Goal: Browse casually

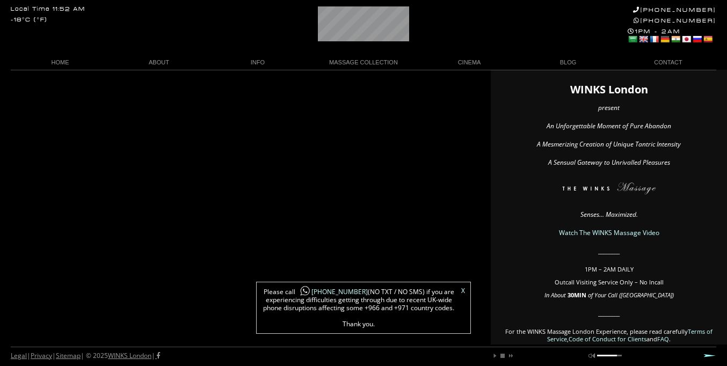
scroll to position [0, 21]
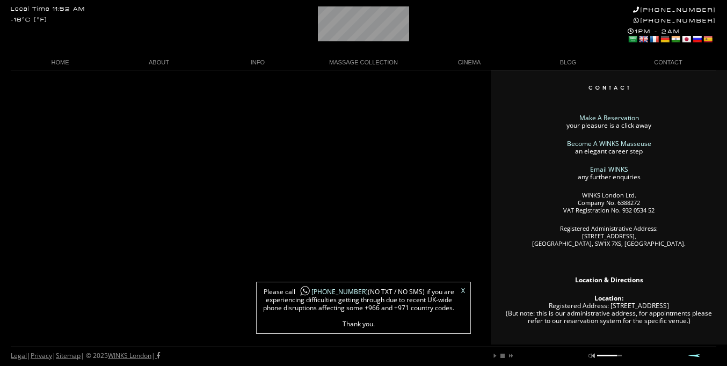
scroll to position [0, 59]
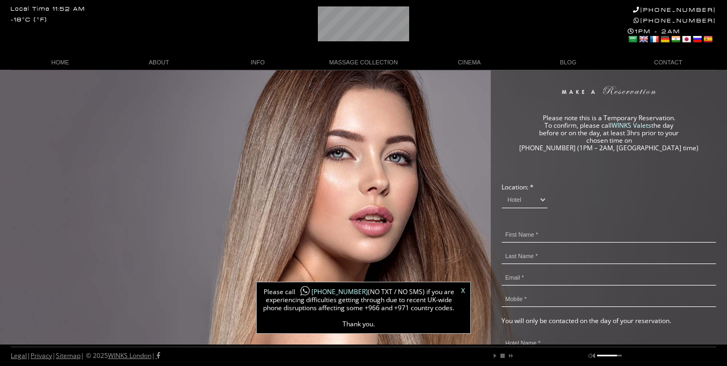
scroll to position [0, 1]
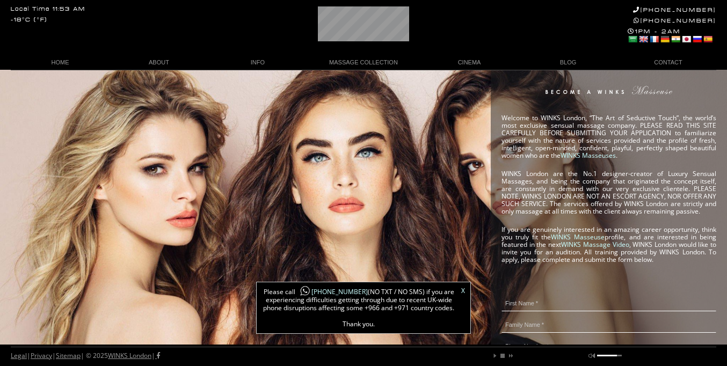
scroll to position [0, 6]
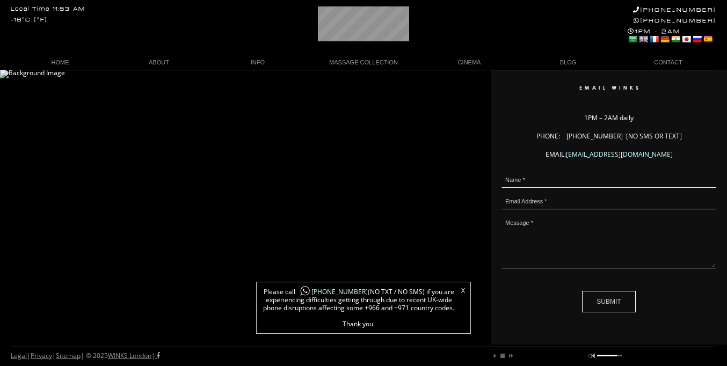
scroll to position [0, 63]
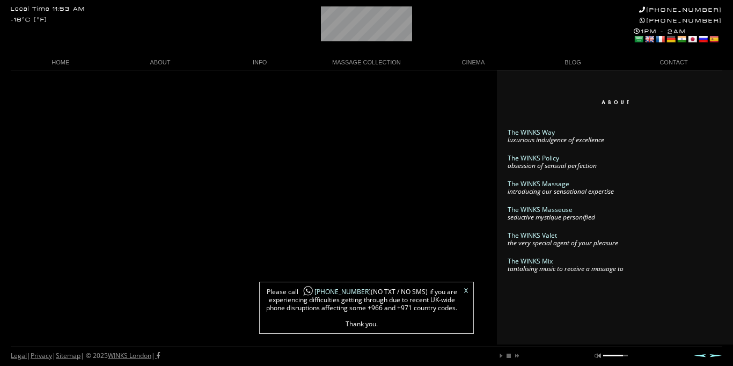
scroll to position [0, 60]
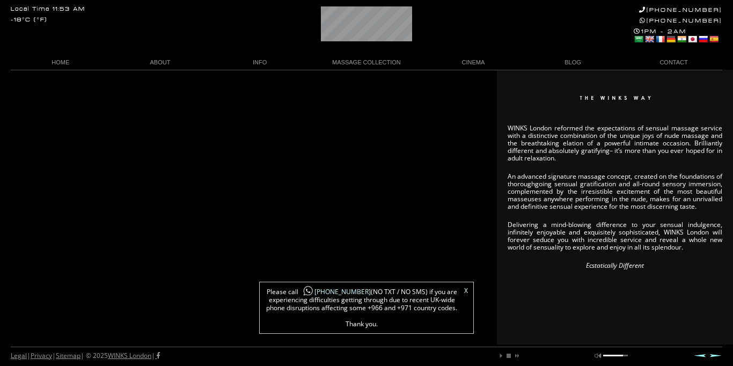
scroll to position [0, 57]
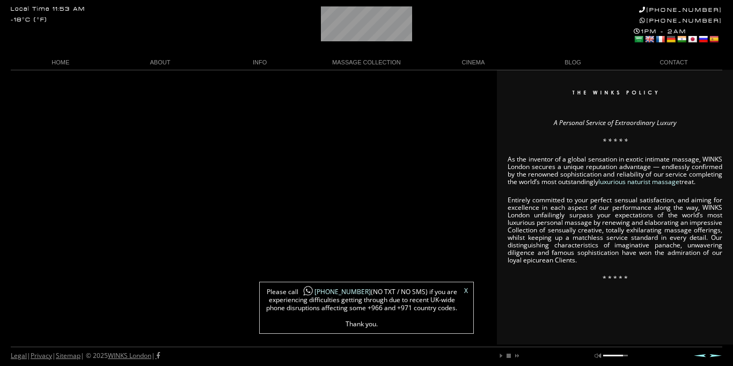
scroll to position [0, 57]
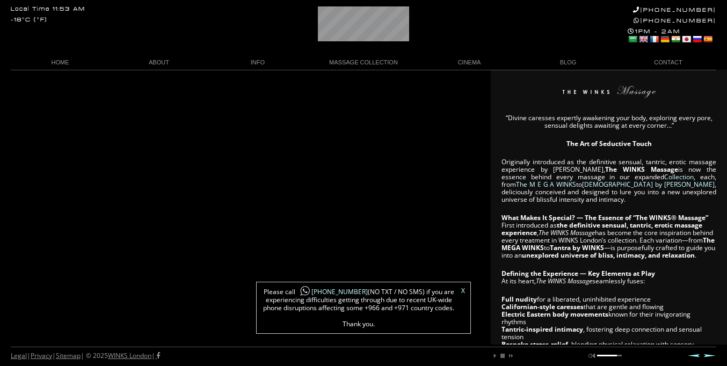
scroll to position [0, 55]
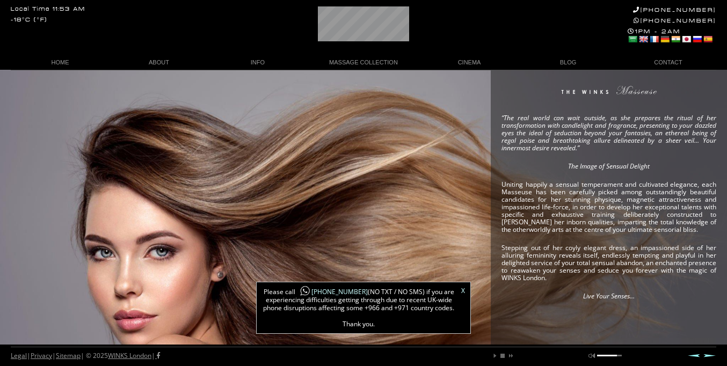
scroll to position [0, 11]
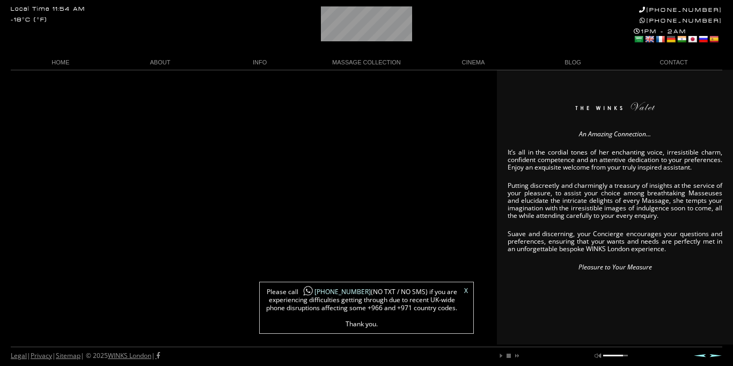
scroll to position [0, 62]
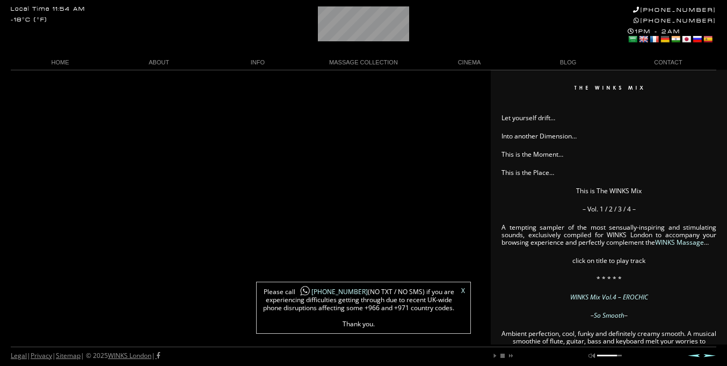
scroll to position [0, 59]
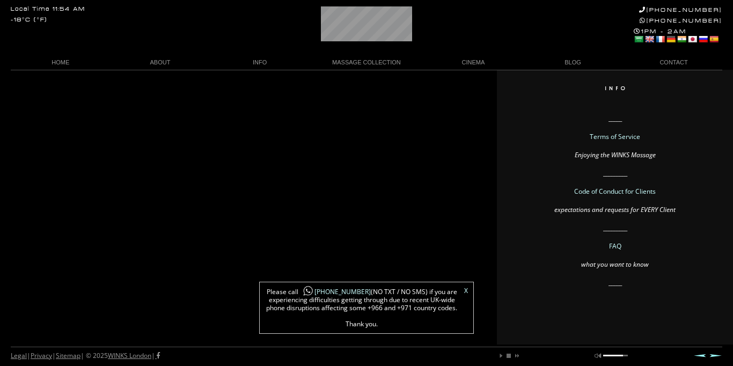
scroll to position [0, 53]
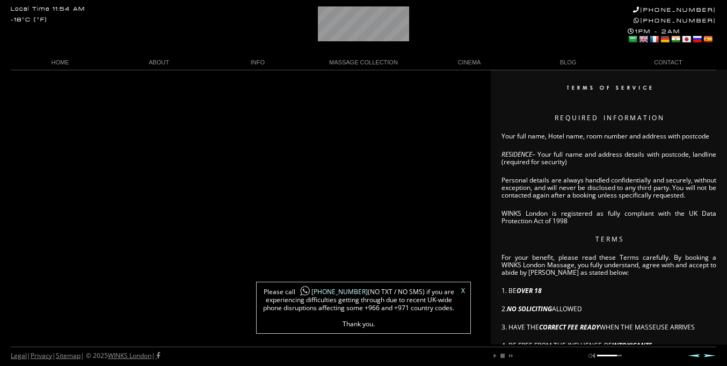
scroll to position [0, 59]
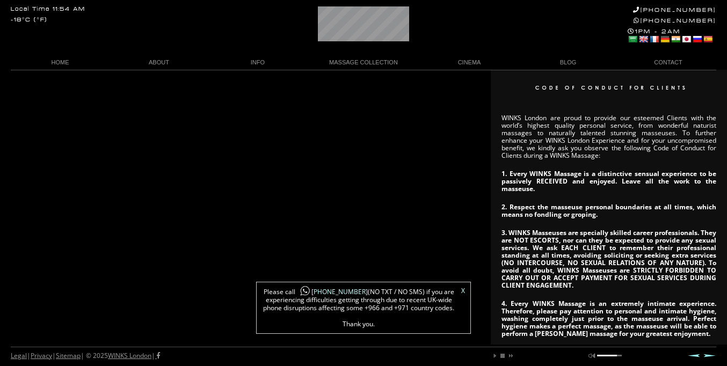
scroll to position [0, 54]
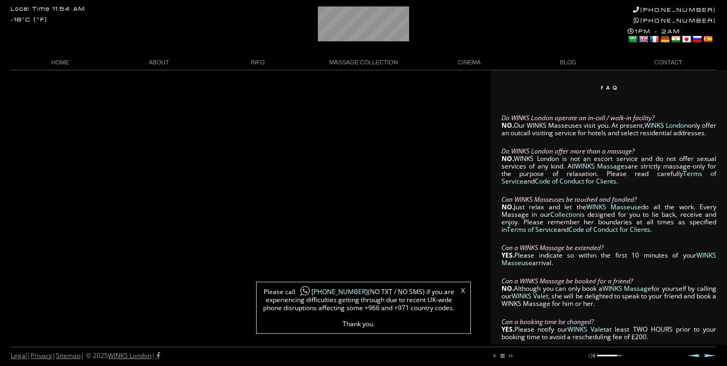
scroll to position [0, 57]
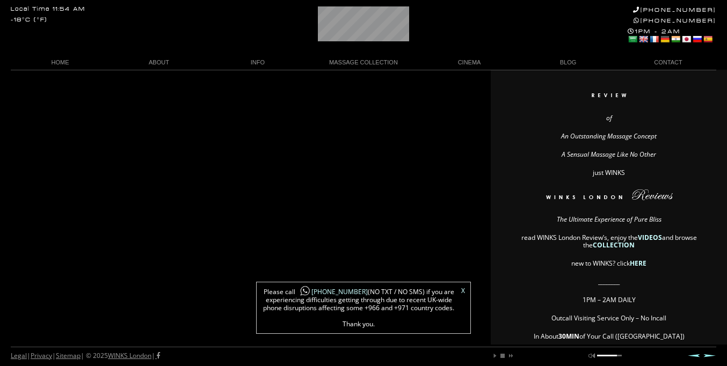
scroll to position [0, 66]
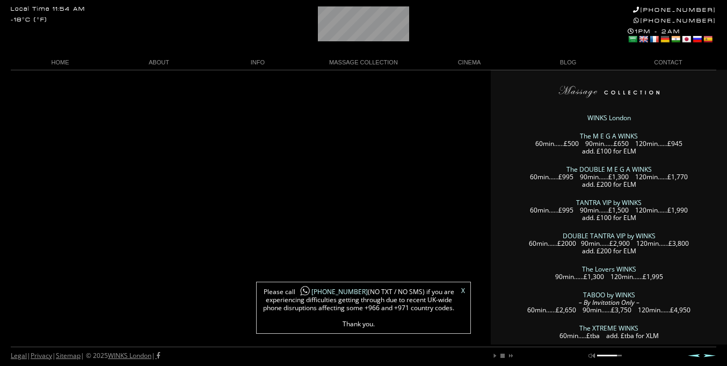
scroll to position [0, 5]
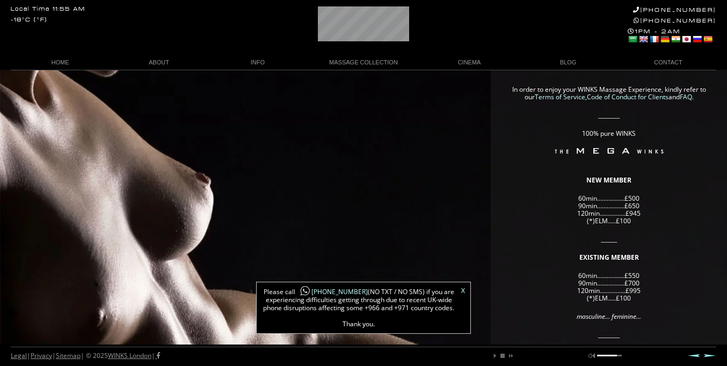
scroll to position [0, 7]
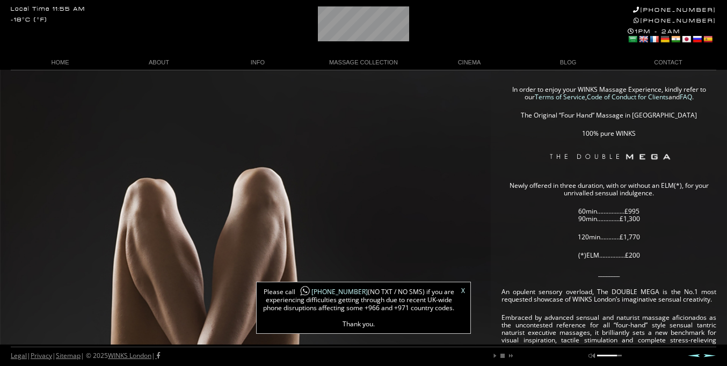
scroll to position [0, 53]
